Goal: Information Seeking & Learning: Find specific fact

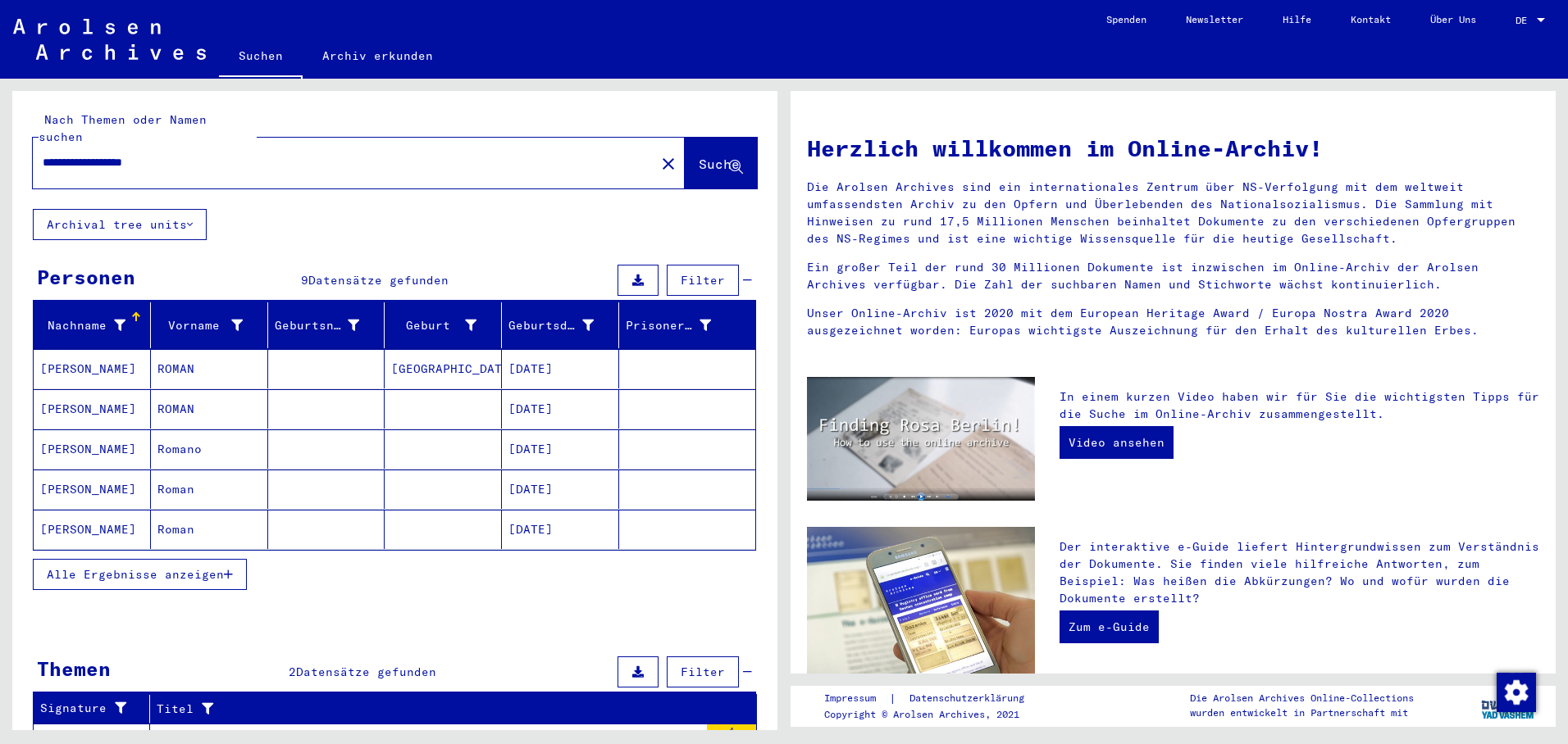
drag, startPoint x: 549, startPoint y: 345, endPoint x: 558, endPoint y: 351, distance: 10.8
click at [549, 349] on mat-cell "[DATE]" at bounding box center [561, 369] width 118 height 40
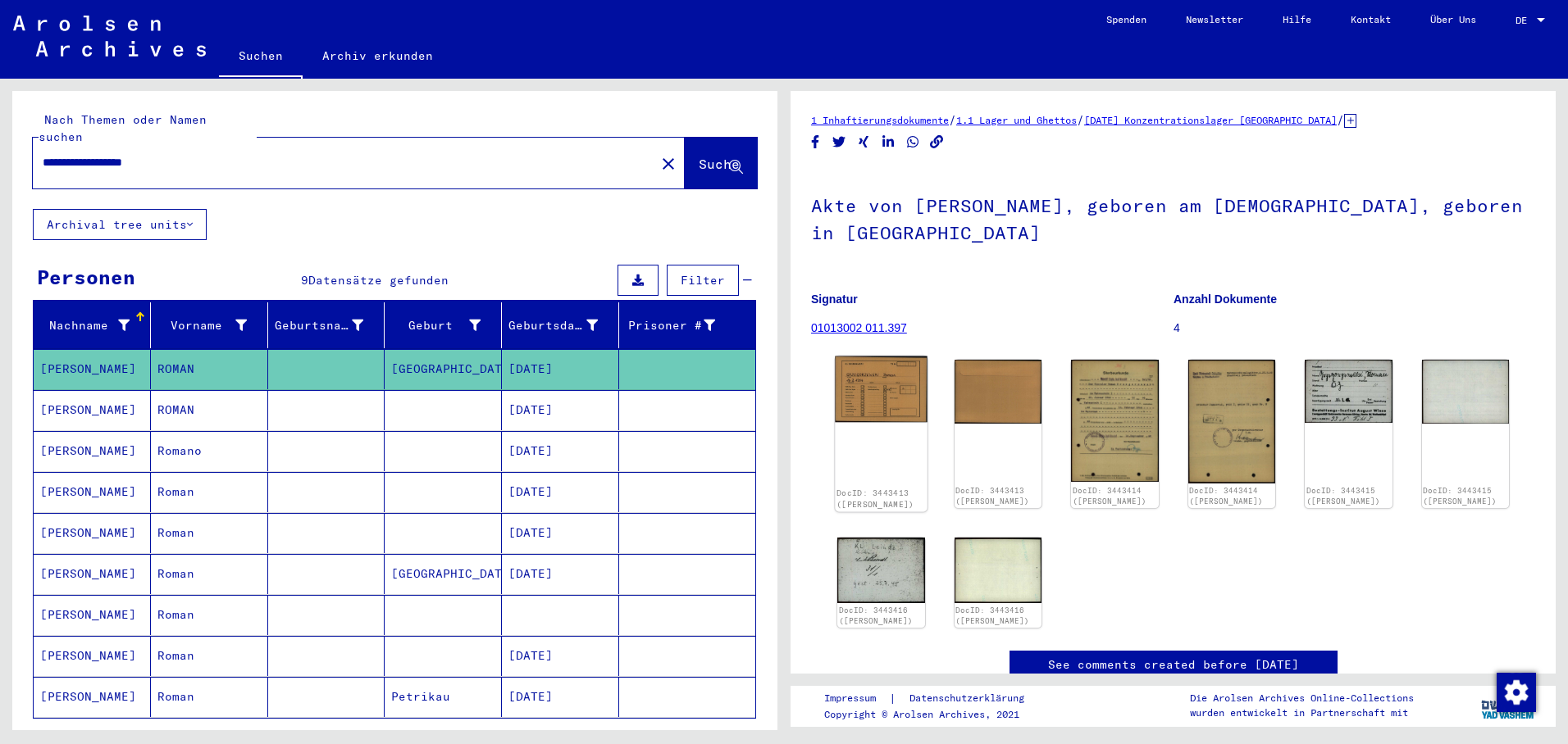
click at [887, 394] on img at bounding box center [881, 389] width 92 height 66
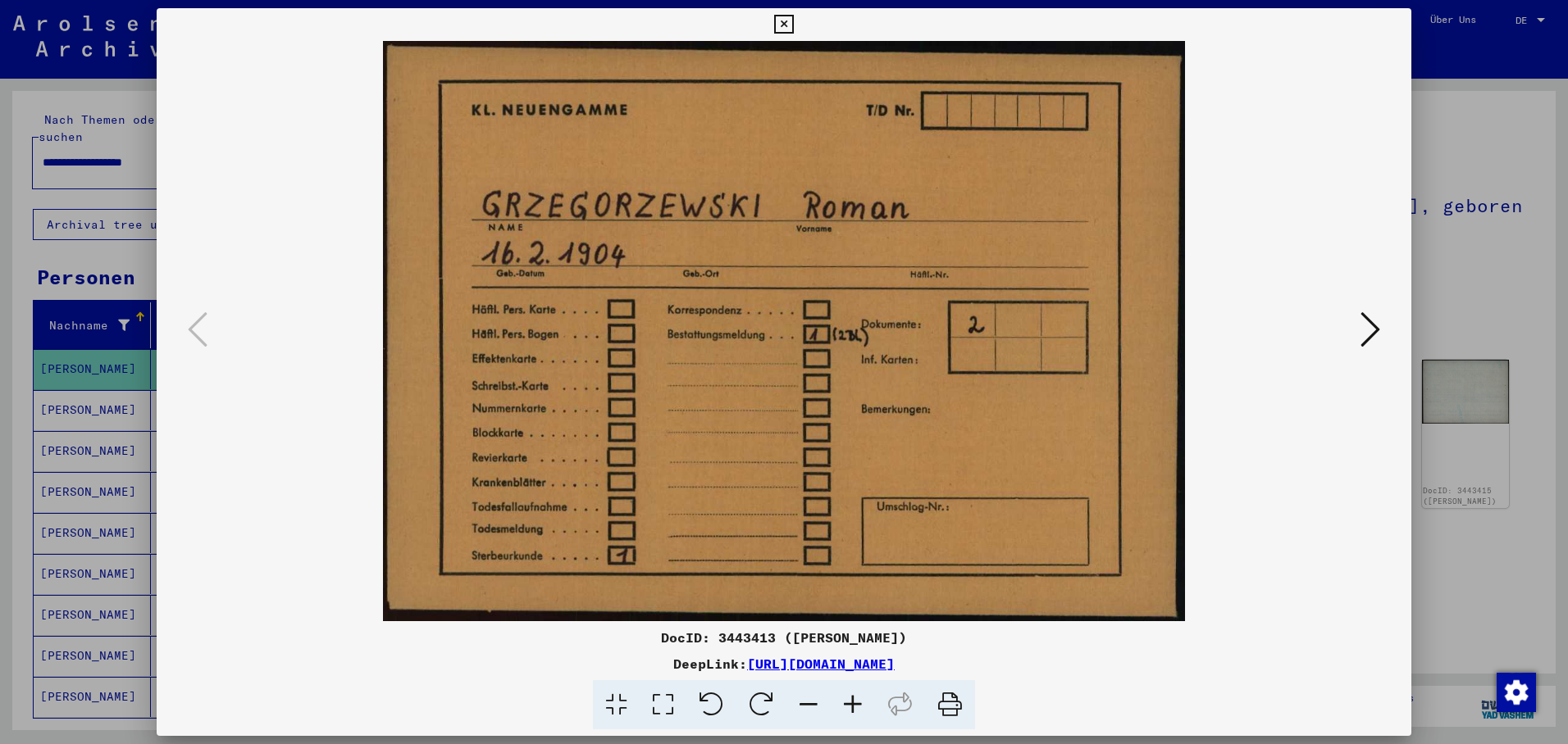
click at [1372, 325] on icon at bounding box center [1370, 330] width 20 height 40
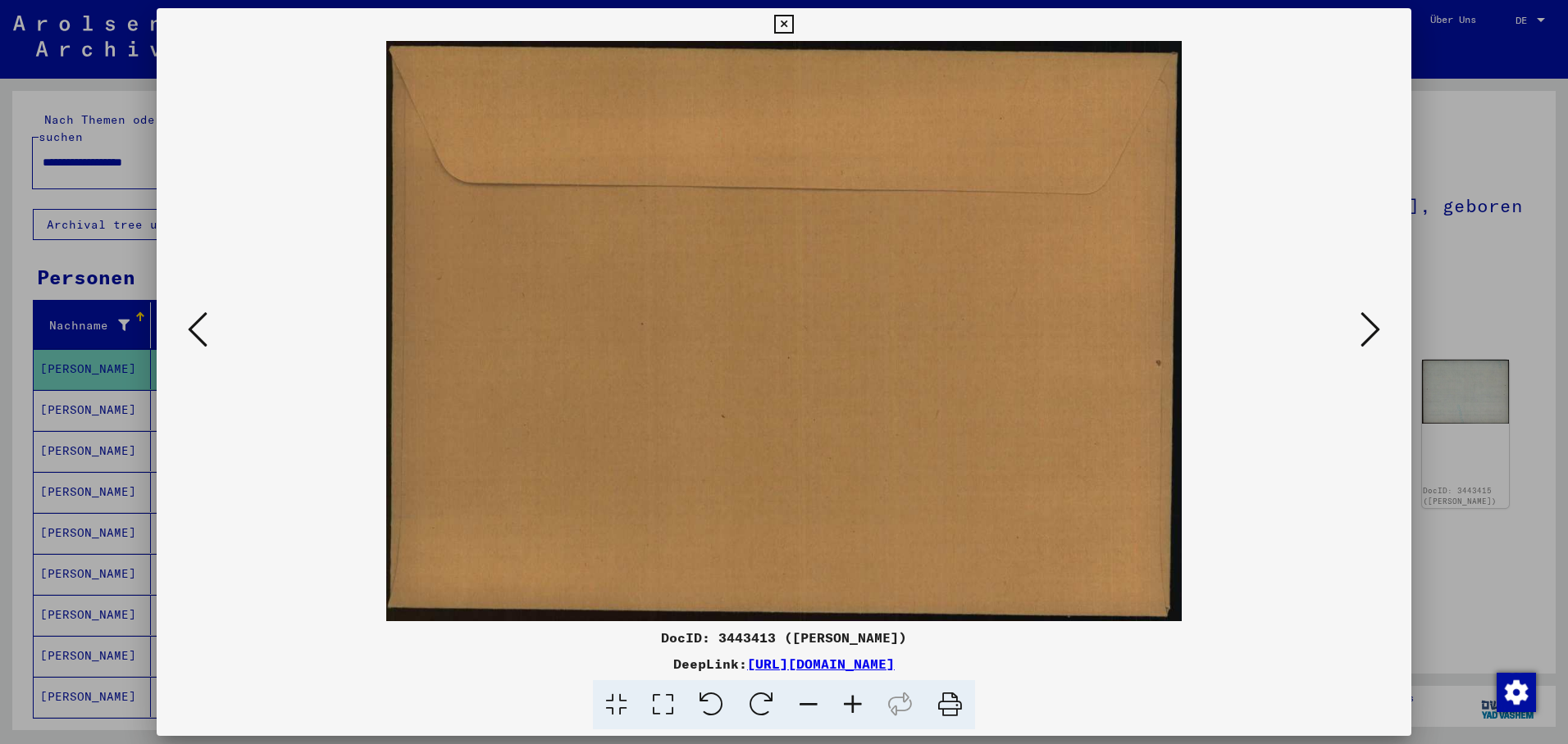
click at [1372, 325] on icon at bounding box center [1370, 330] width 20 height 40
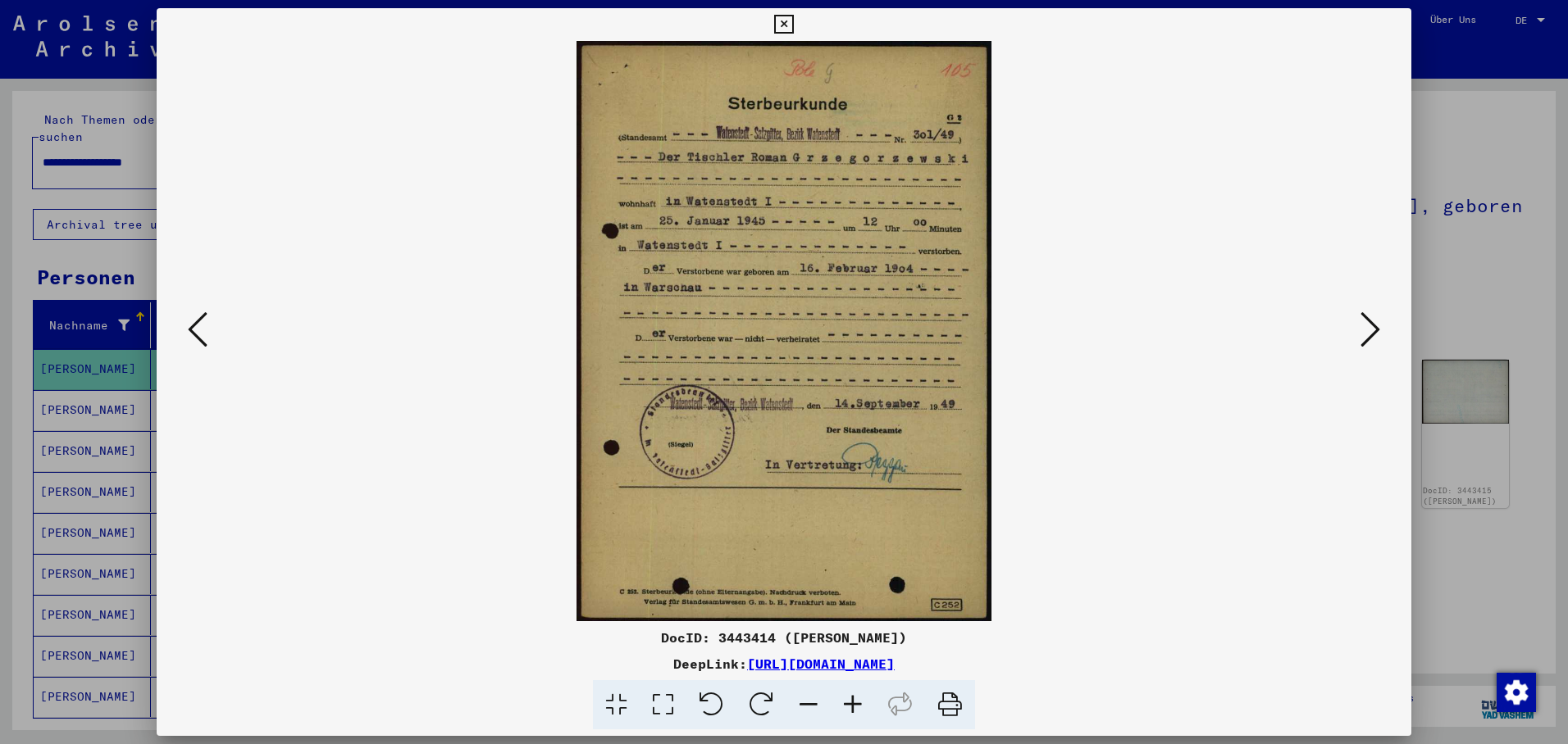
click at [1366, 326] on icon at bounding box center [1370, 330] width 20 height 40
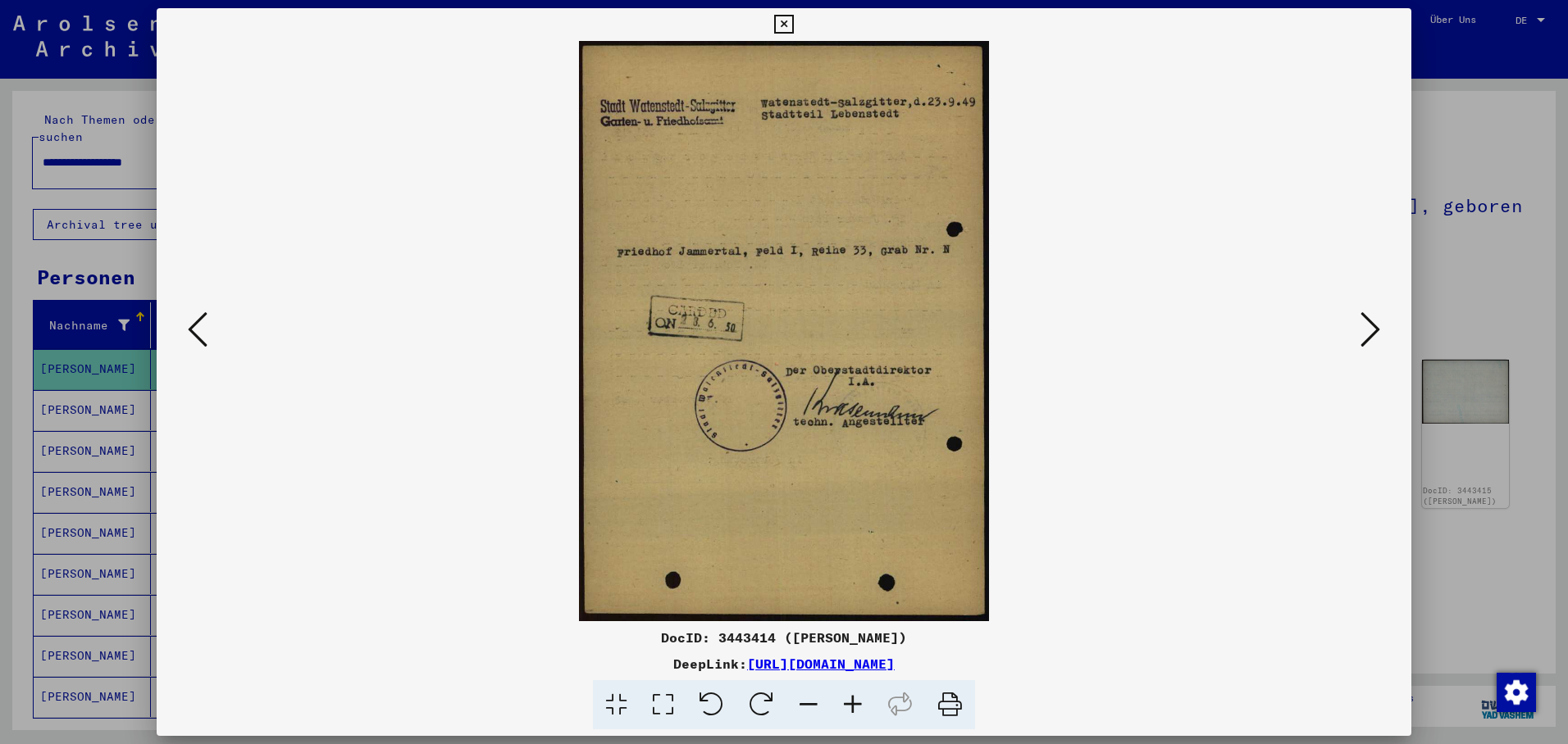
click at [1362, 327] on icon at bounding box center [1370, 330] width 20 height 40
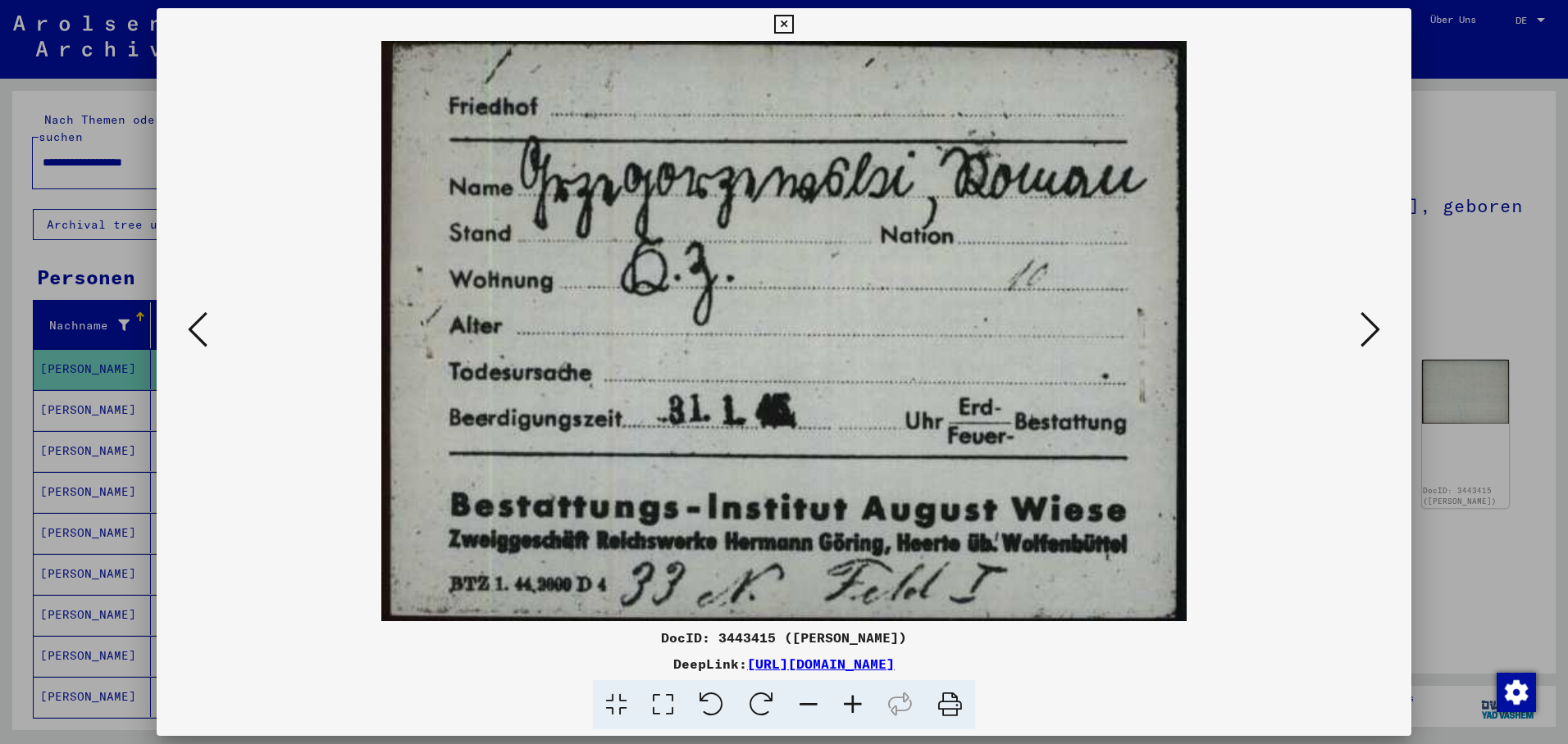
click at [1371, 329] on icon at bounding box center [1370, 330] width 20 height 40
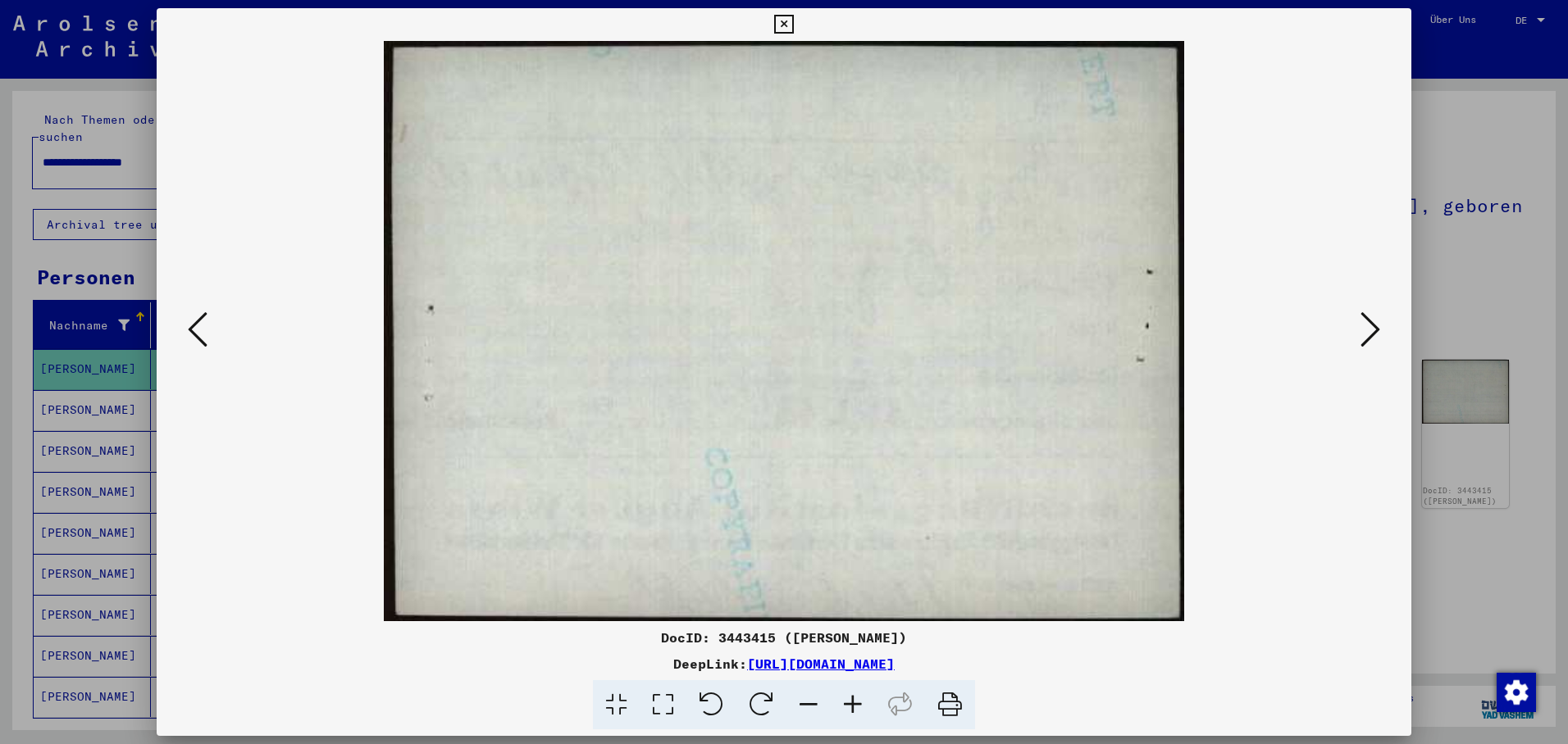
click at [1374, 329] on icon at bounding box center [1370, 330] width 20 height 40
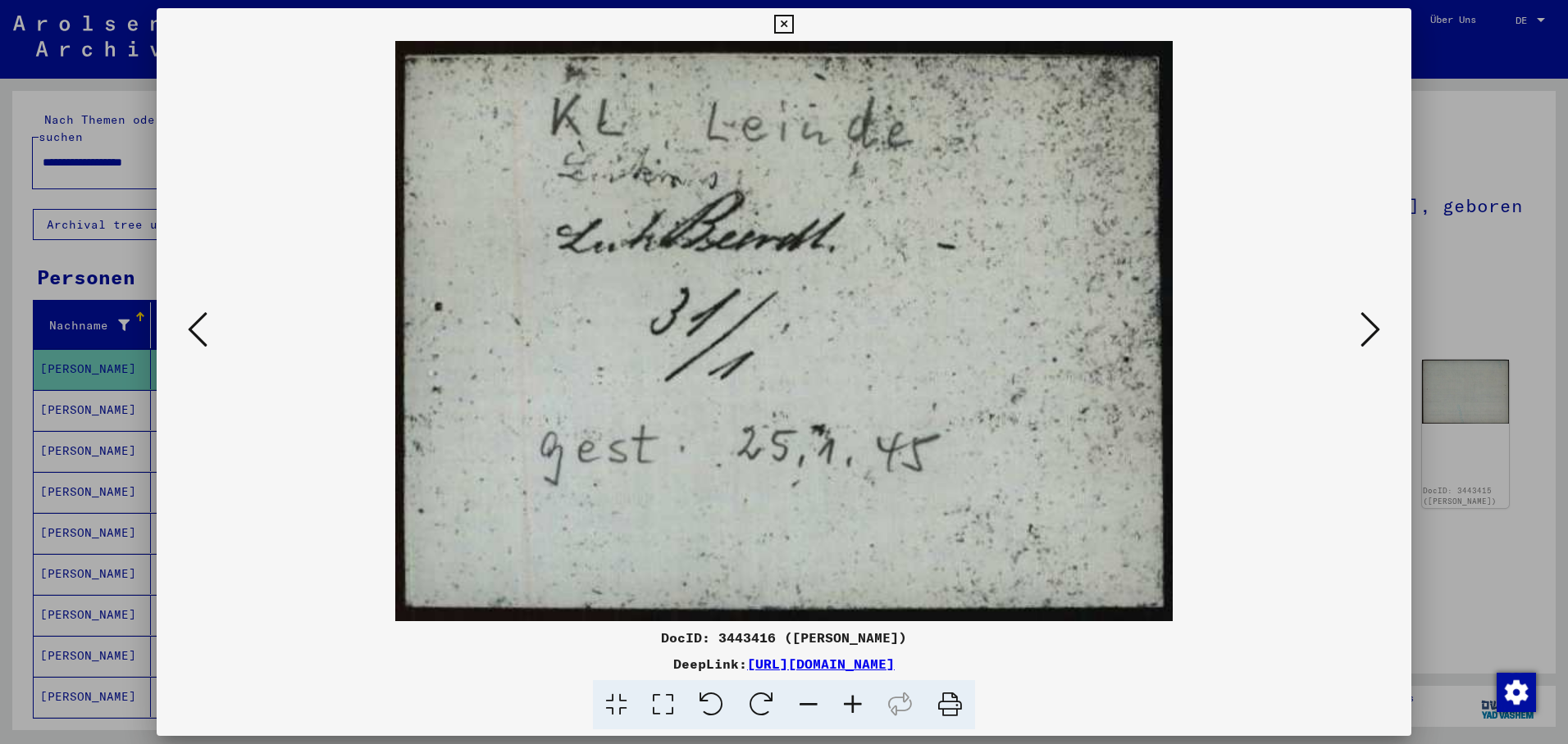
click at [1367, 329] on icon at bounding box center [1370, 330] width 20 height 40
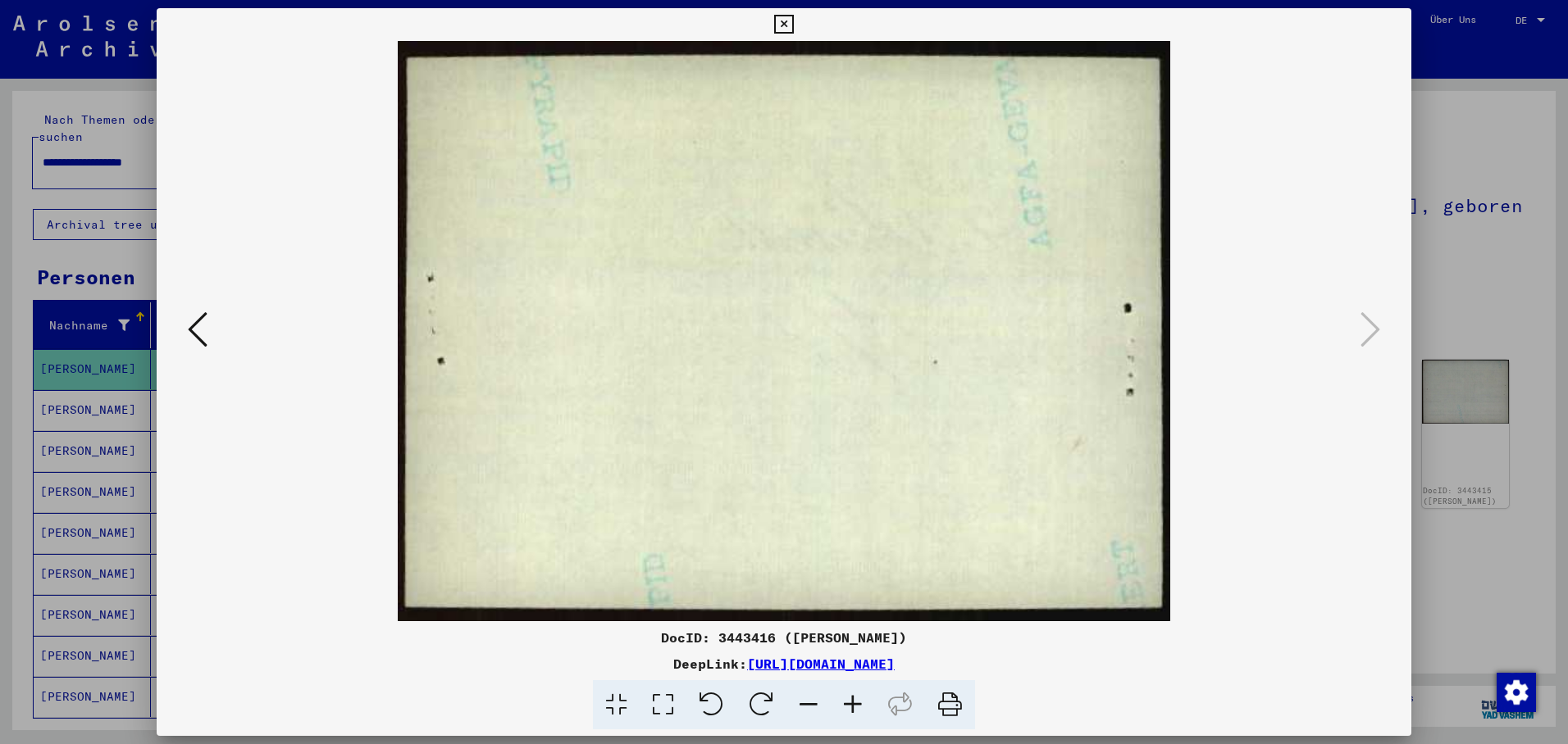
click at [793, 20] on icon at bounding box center [783, 24] width 19 height 20
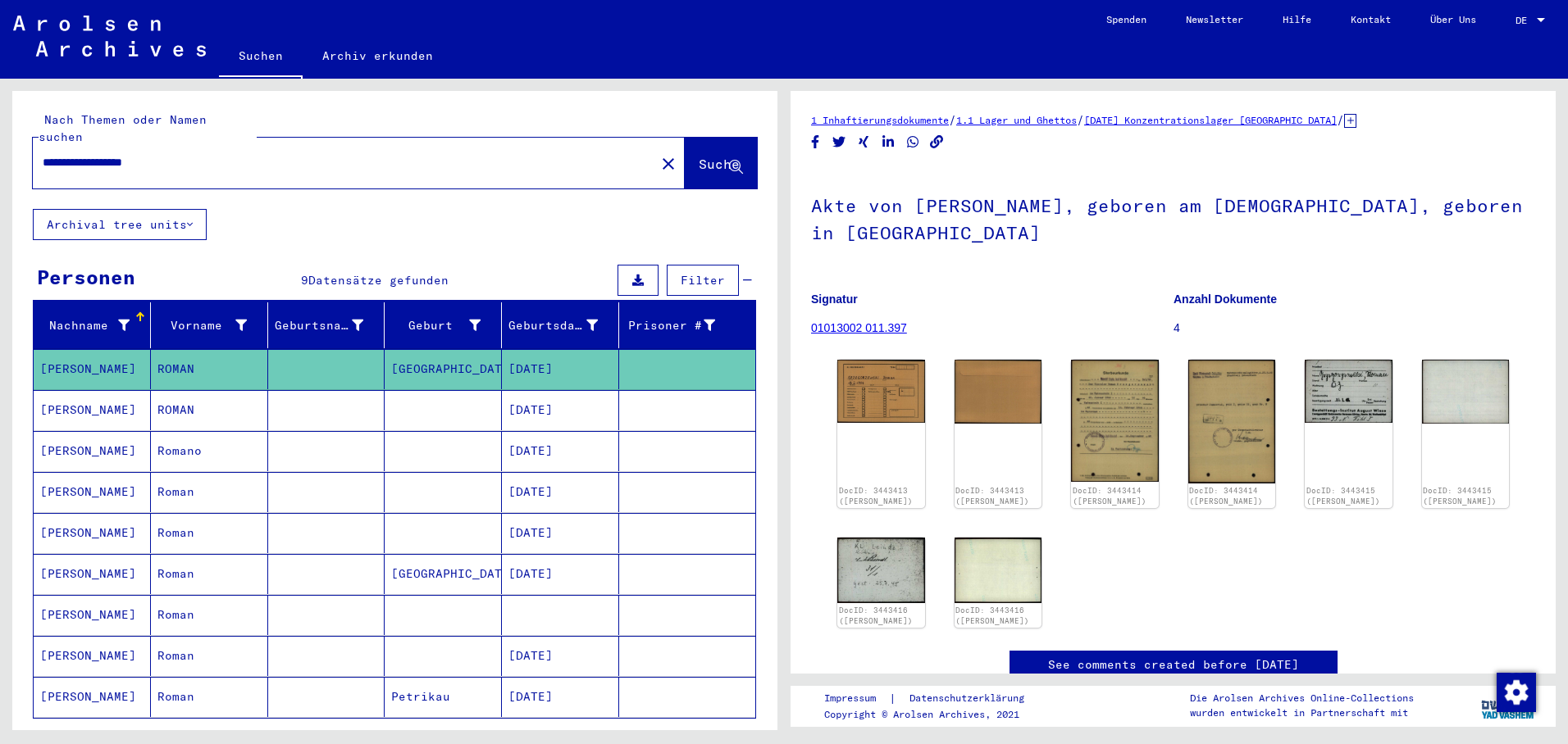
click at [534, 391] on mat-cell "[DATE]" at bounding box center [561, 410] width 118 height 40
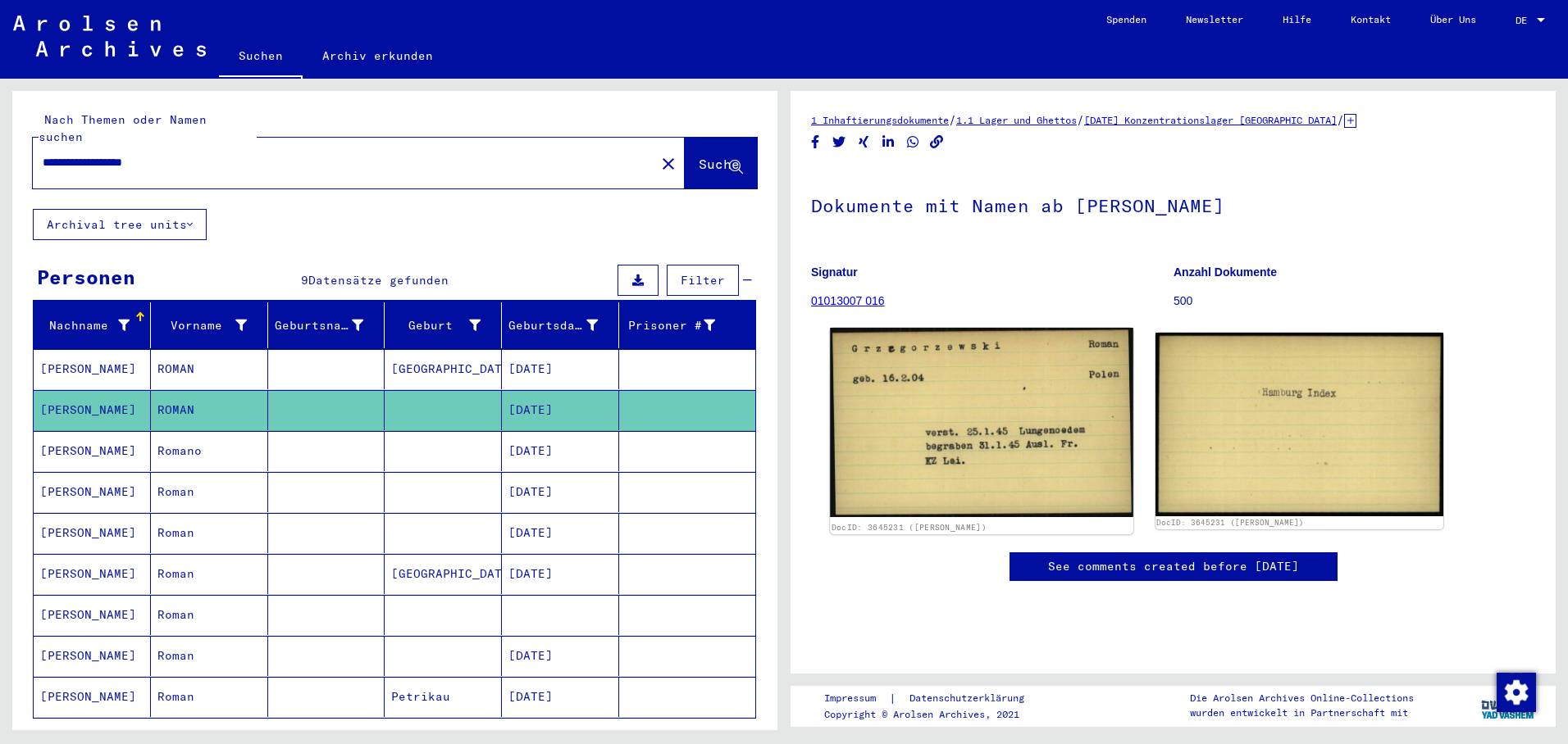
click at [910, 425] on img at bounding box center [981, 422] width 303 height 189
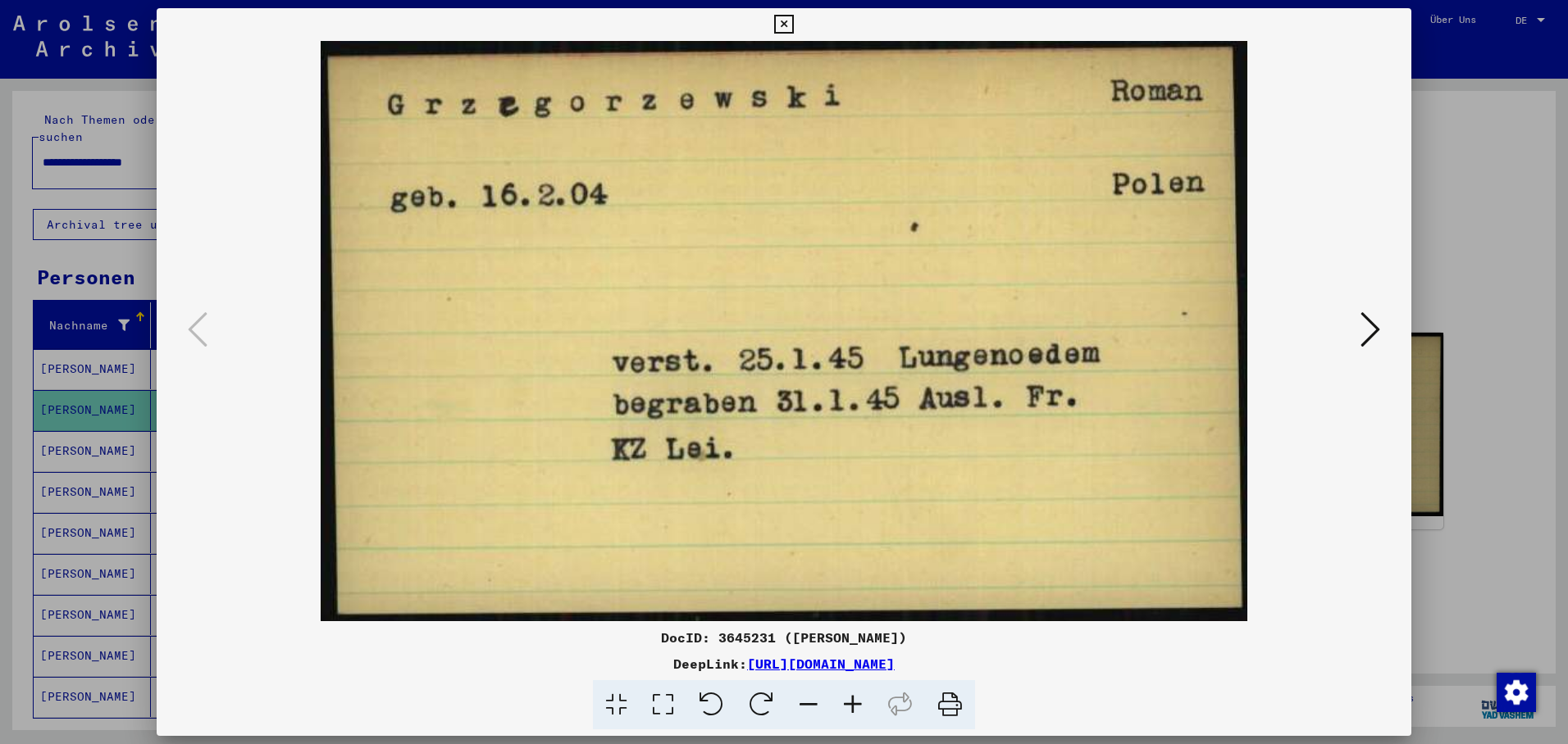
click at [98, 436] on div at bounding box center [784, 372] width 1568 height 744
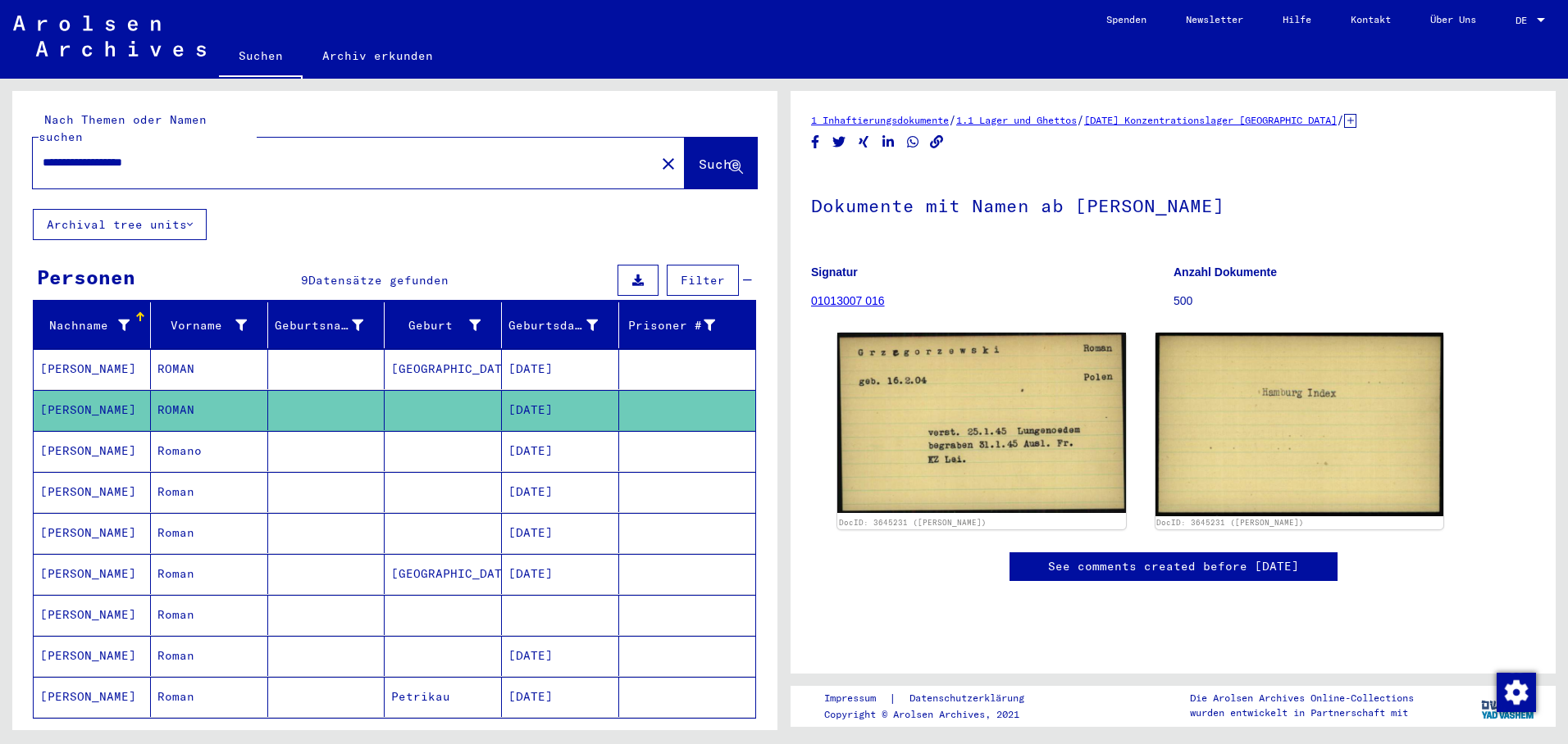
click at [98, 437] on mat-cell "[PERSON_NAME]" at bounding box center [92, 451] width 118 height 40
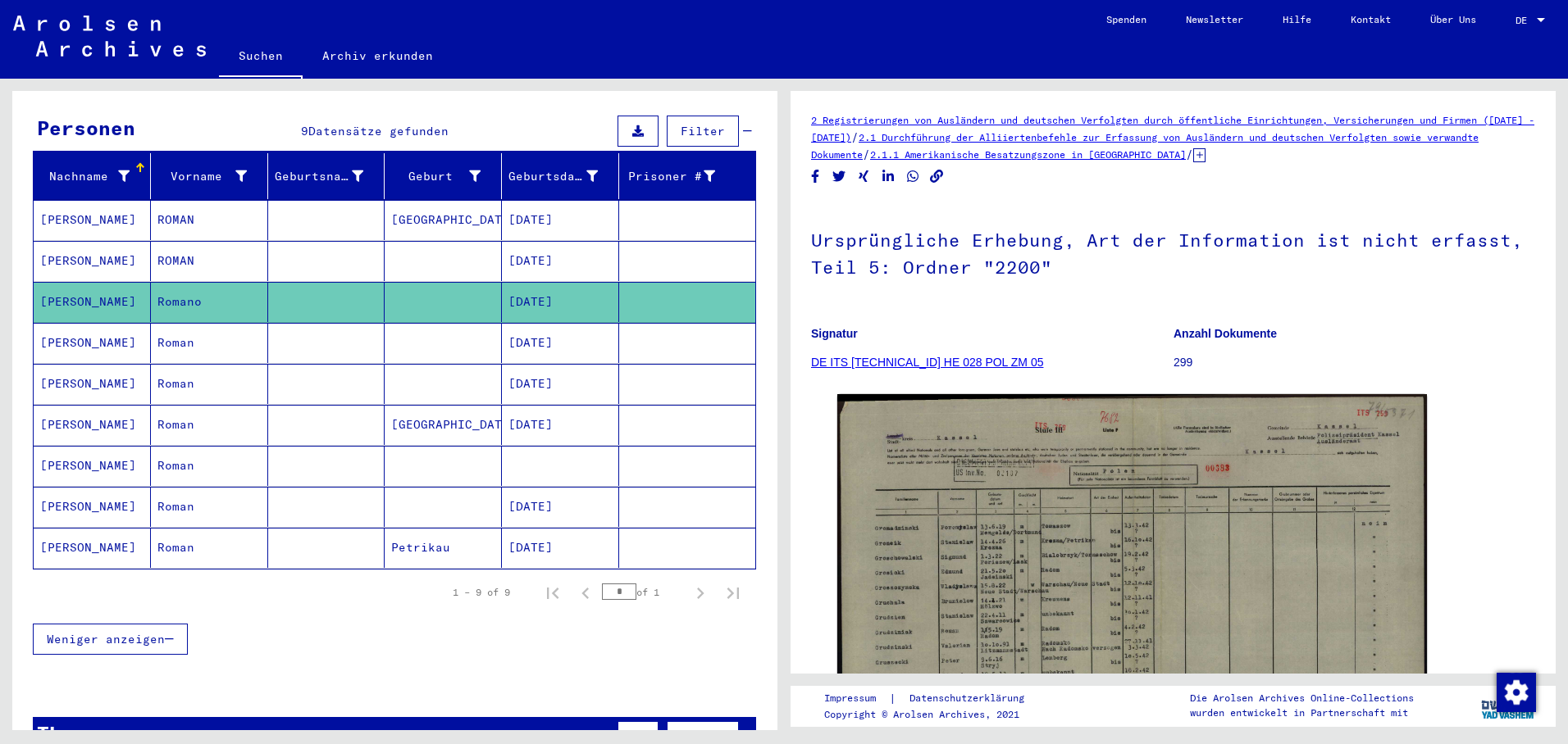
scroll to position [164, 0]
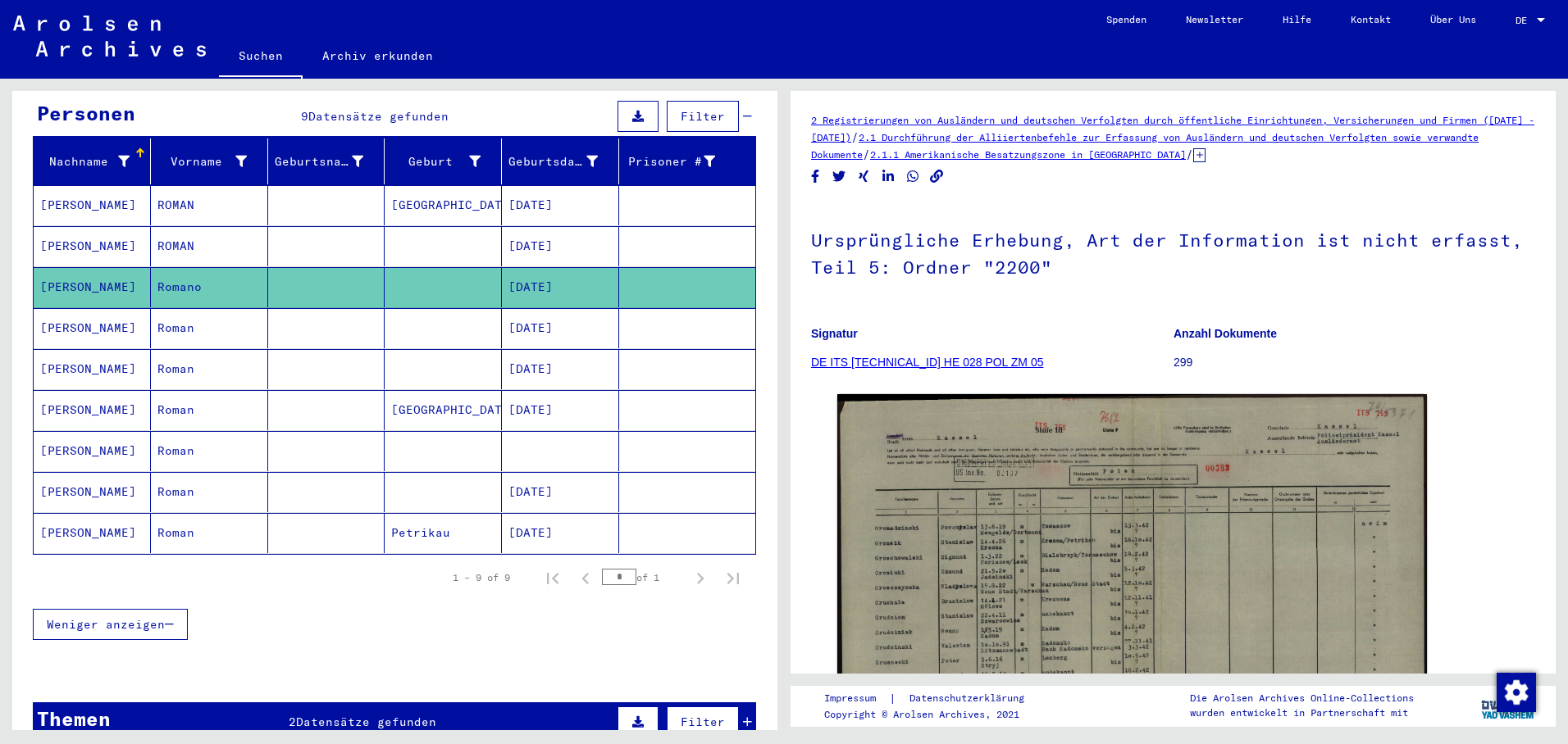
click at [543, 399] on mat-cell "[DATE]" at bounding box center [561, 410] width 118 height 40
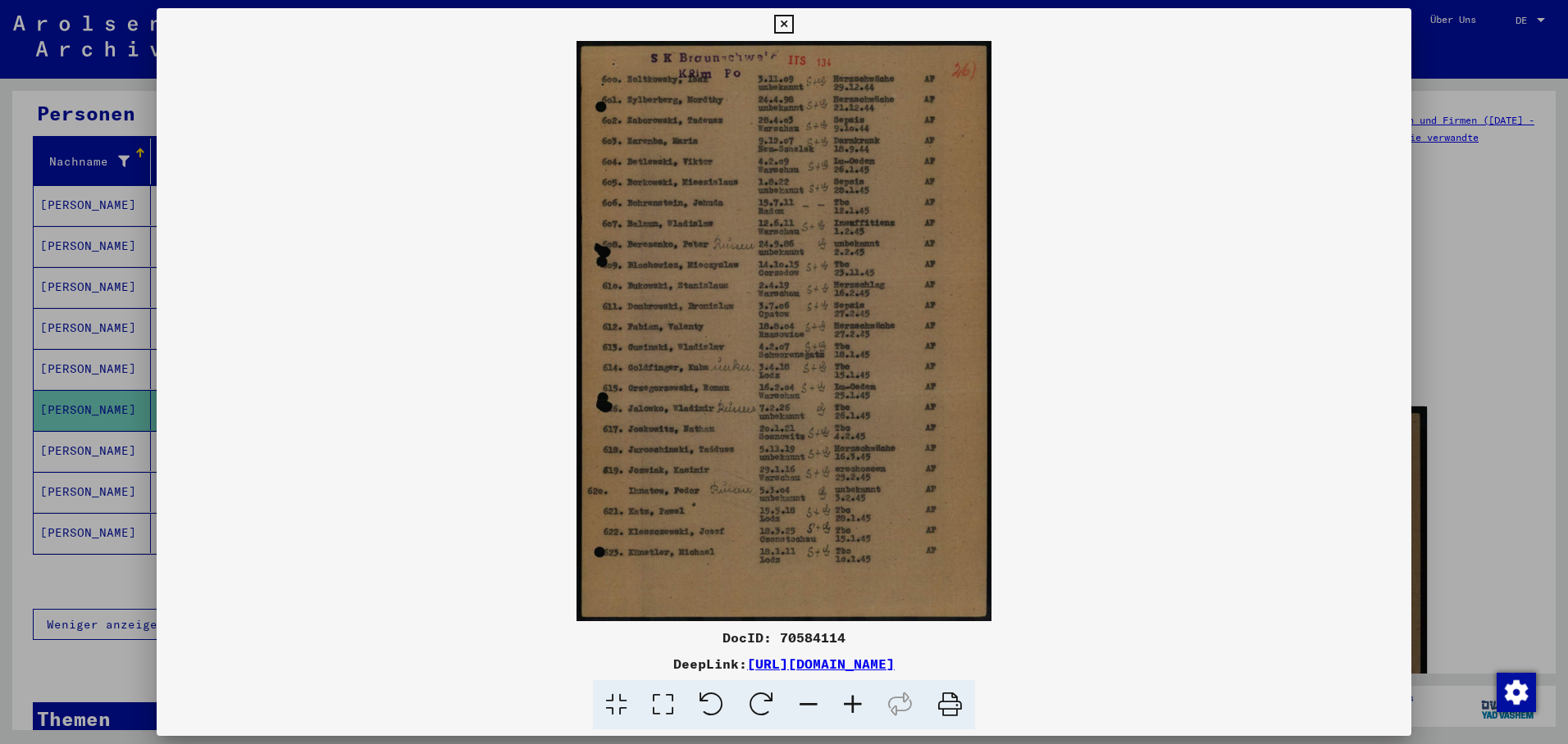
click at [84, 423] on div at bounding box center [784, 372] width 1568 height 744
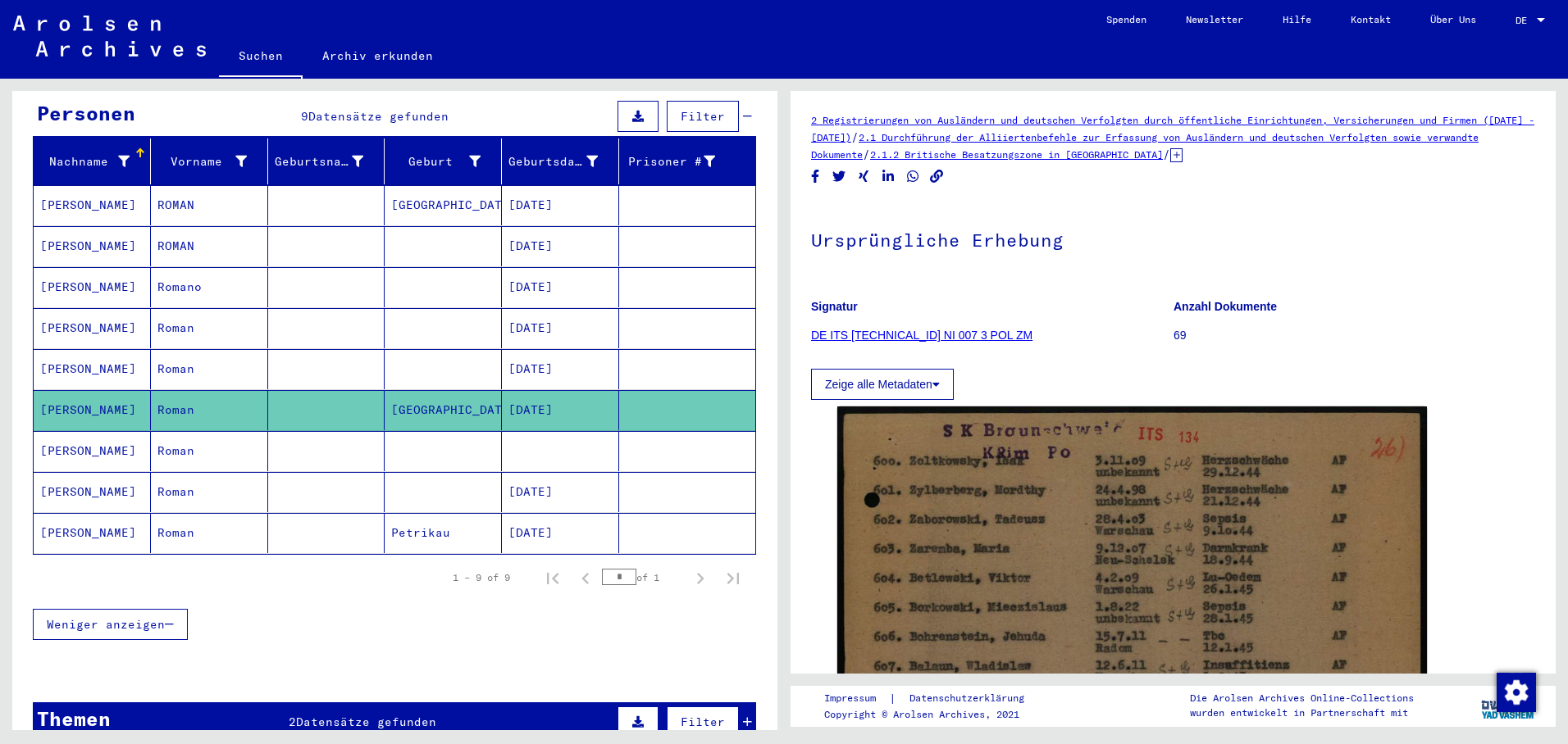
click at [113, 431] on mat-cell "[PERSON_NAME]" at bounding box center [92, 451] width 118 height 40
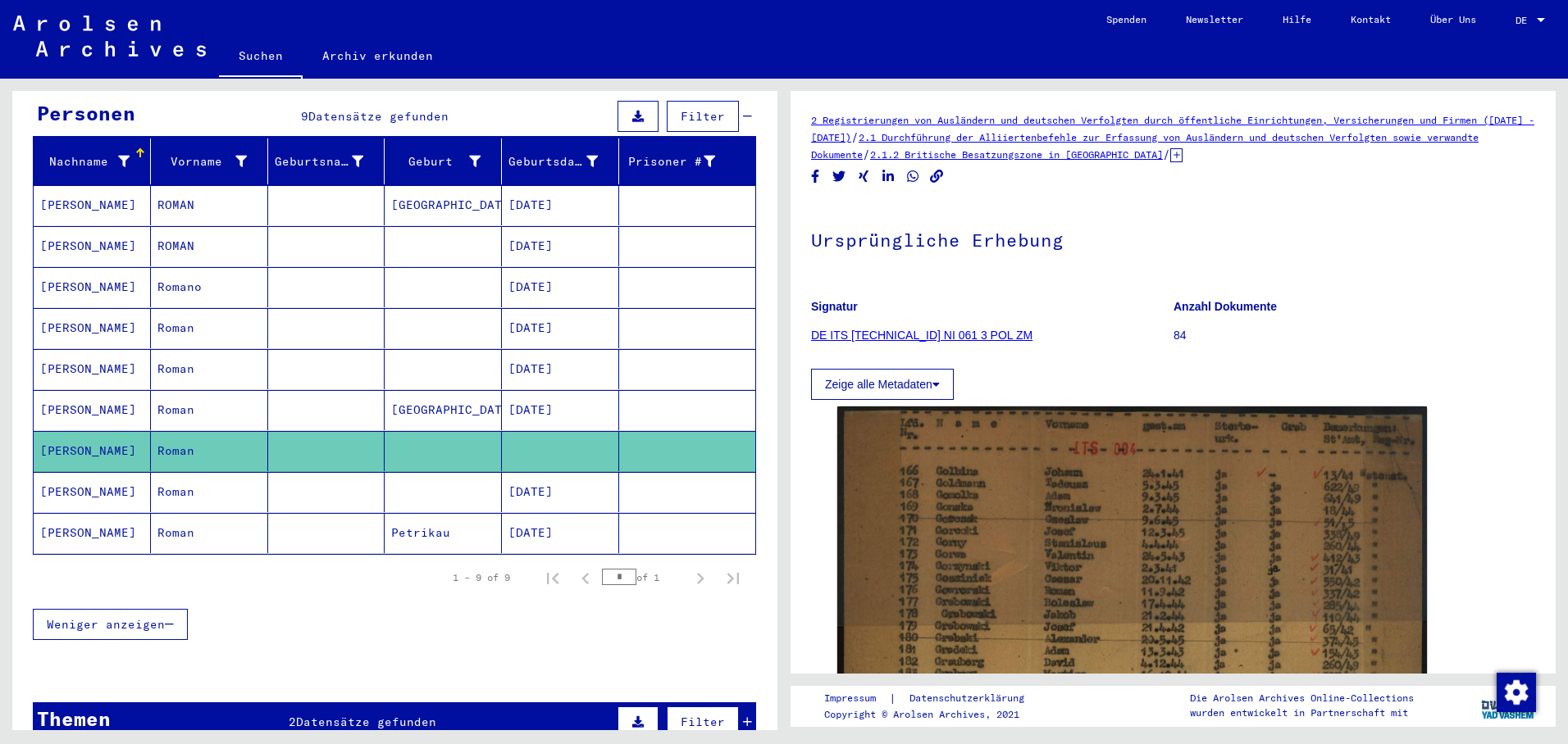
click at [531, 476] on mat-cell "[DATE]" at bounding box center [561, 492] width 118 height 40
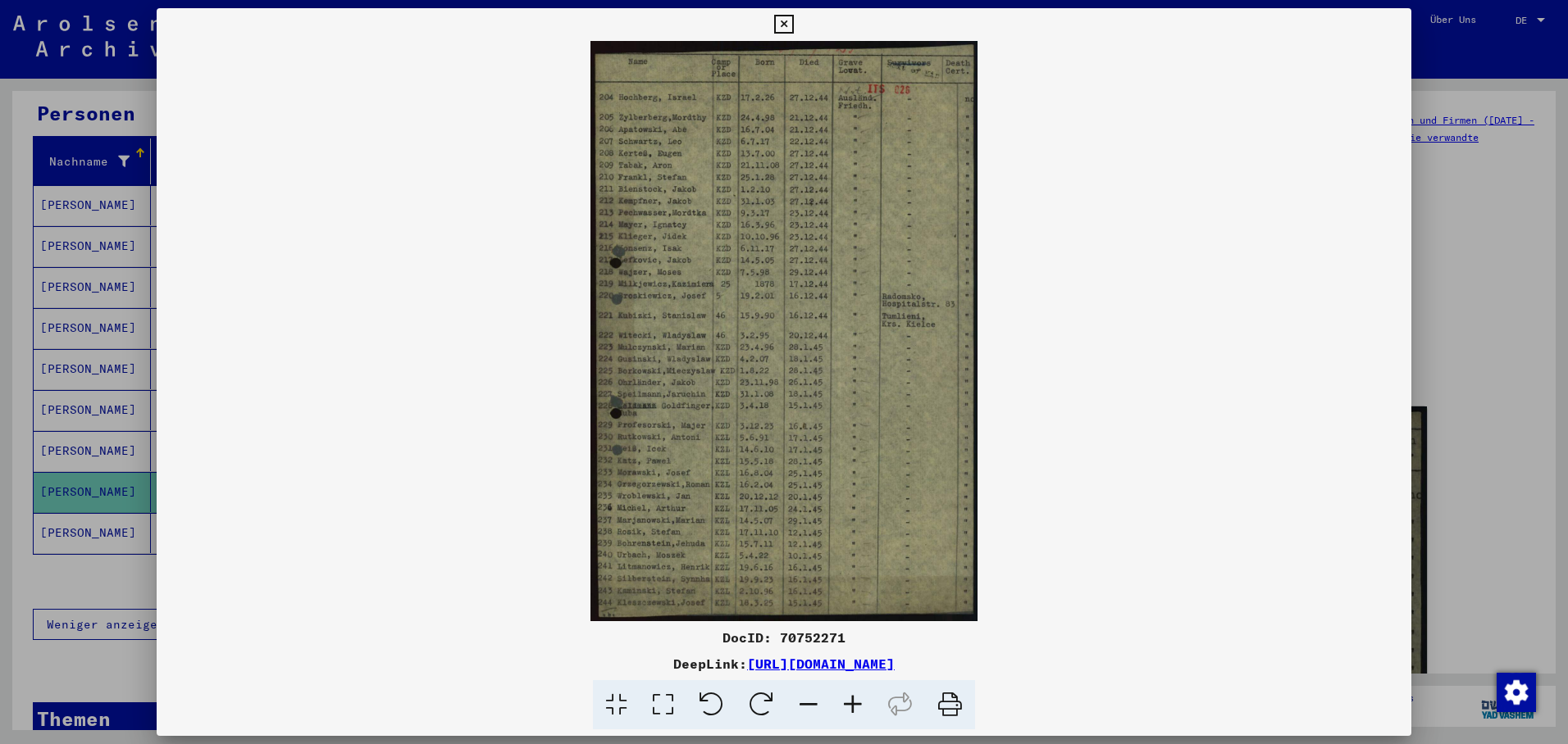
click at [96, 510] on div at bounding box center [784, 372] width 1568 height 744
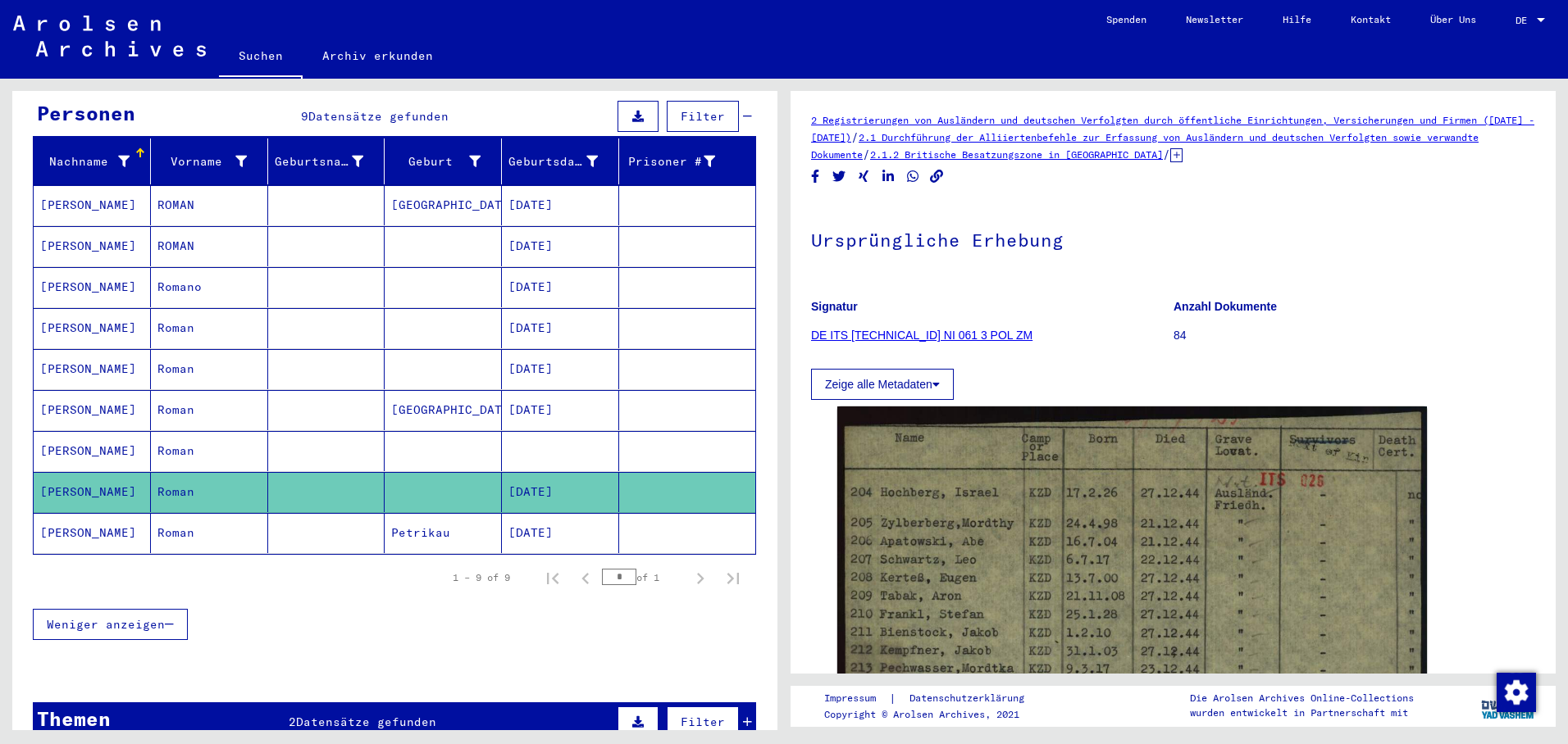
click at [568, 434] on mat-cell at bounding box center [561, 451] width 118 height 40
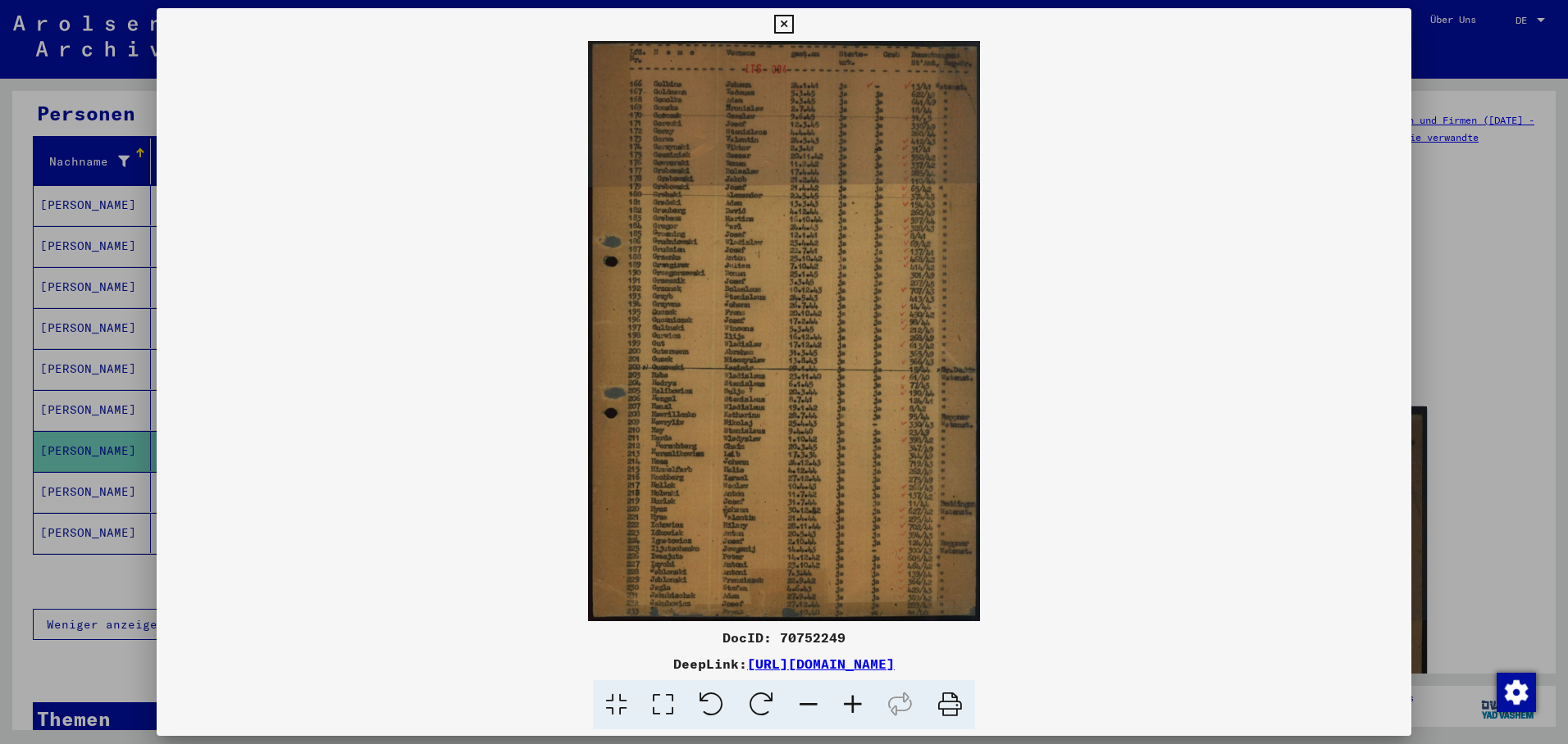
click at [56, 507] on div at bounding box center [784, 372] width 1568 height 744
